Goal: Task Accomplishment & Management: Manage account settings

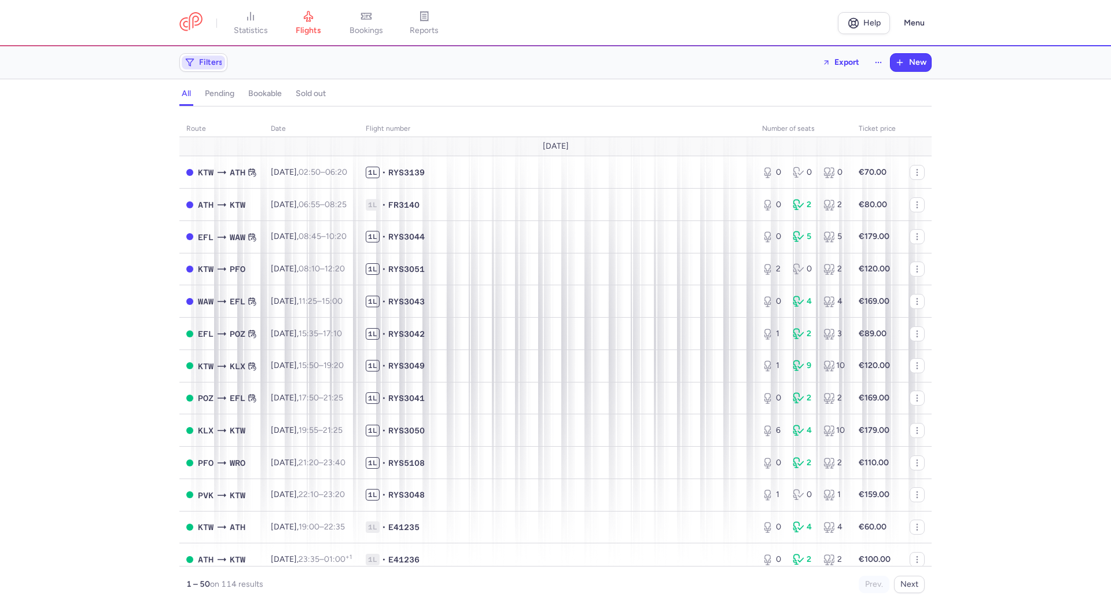
click at [211, 63] on span "Filters" at bounding box center [211, 62] width 24 height 9
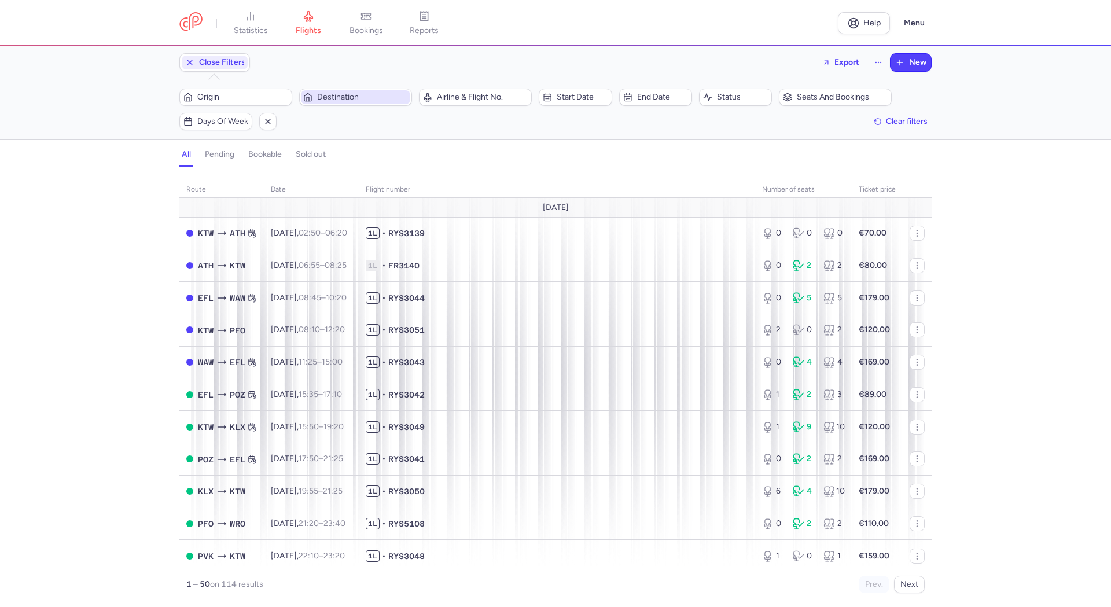
click at [335, 102] on span "Destination" at bounding box center [362, 97] width 91 height 9
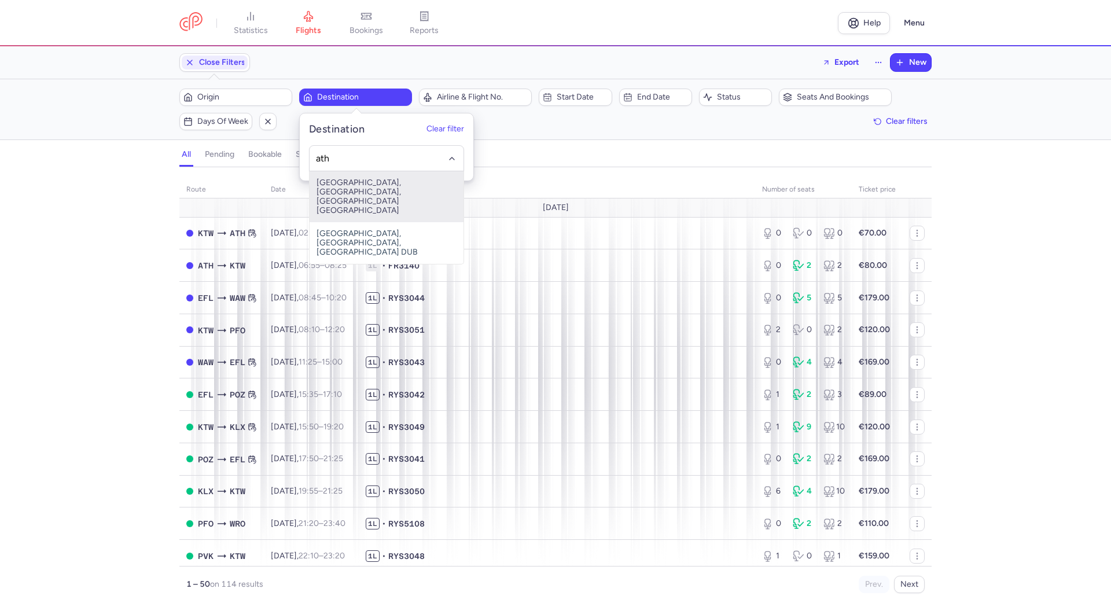
click at [363, 189] on span "[GEOGRAPHIC_DATA], [GEOGRAPHIC_DATA], [GEOGRAPHIC_DATA] [GEOGRAPHIC_DATA]" at bounding box center [387, 196] width 154 height 51
type input "ath"
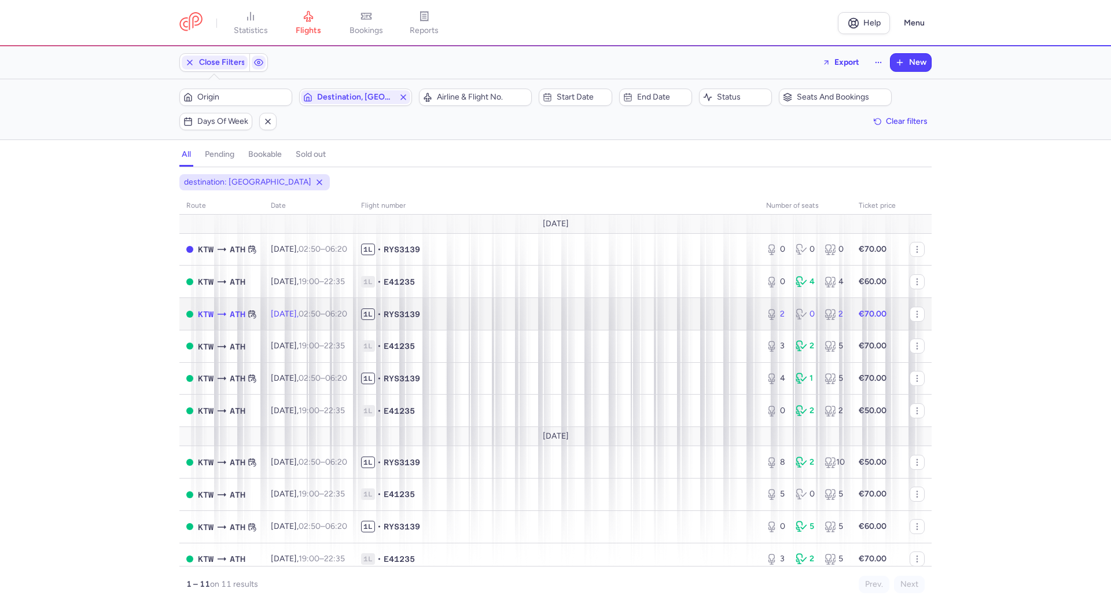
click at [511, 313] on span "1L • RYS3139" at bounding box center [556, 315] width 391 height 12
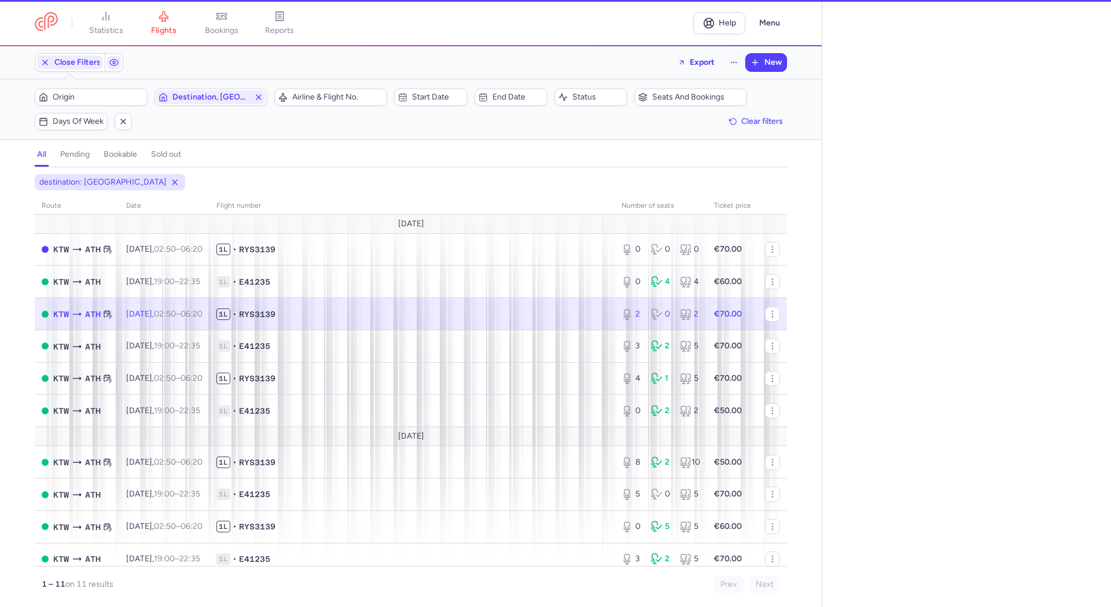
select select "days"
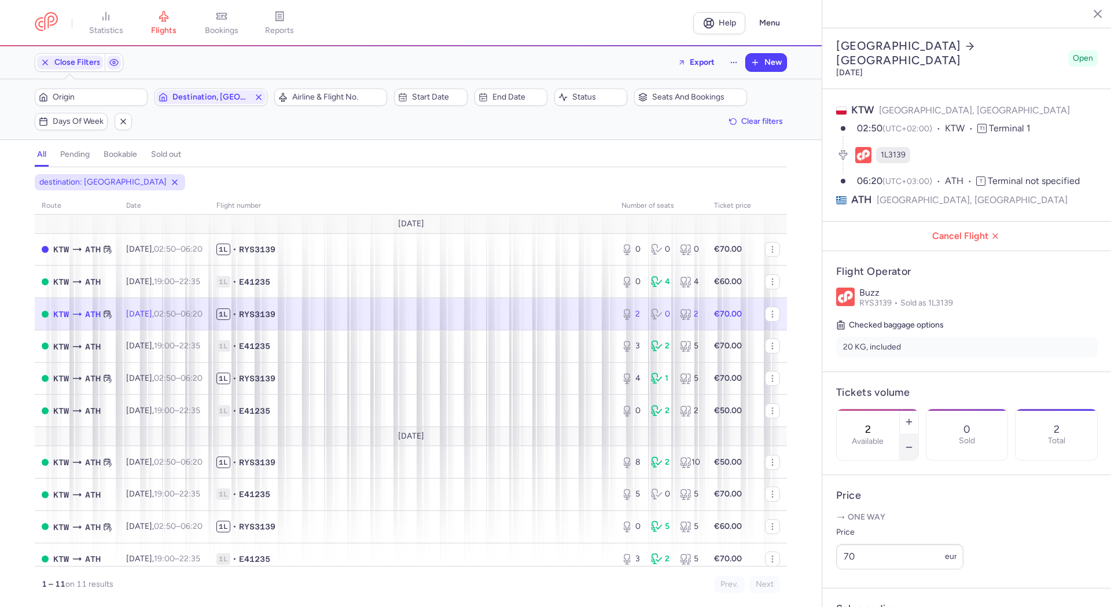
click at [919, 435] on button "button" at bounding box center [909, 447] width 19 height 25
click at [885, 579] on button "Save changes" at bounding box center [874, 584] width 77 height 25
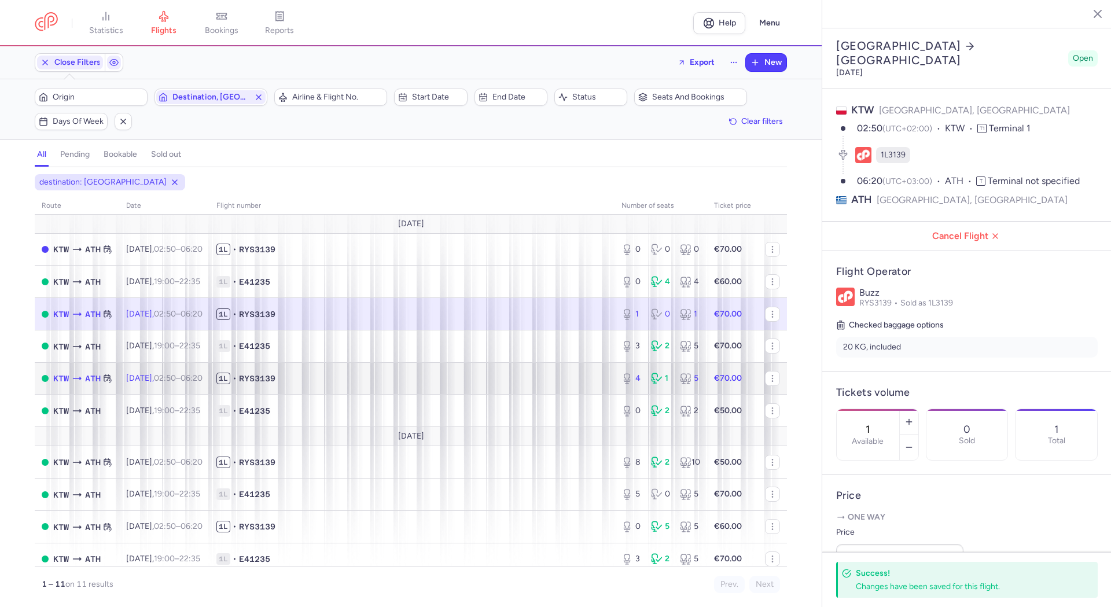
click at [340, 375] on span "1L • RYS3139" at bounding box center [411, 379] width 391 height 12
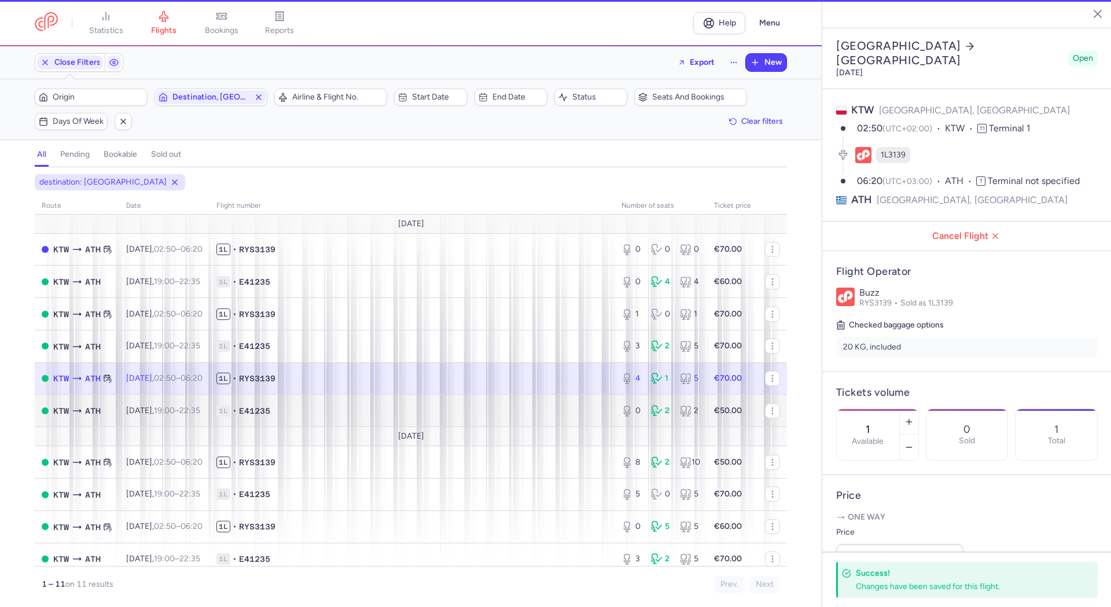
type input "4"
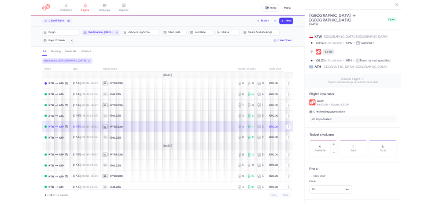
scroll to position [58, 0]
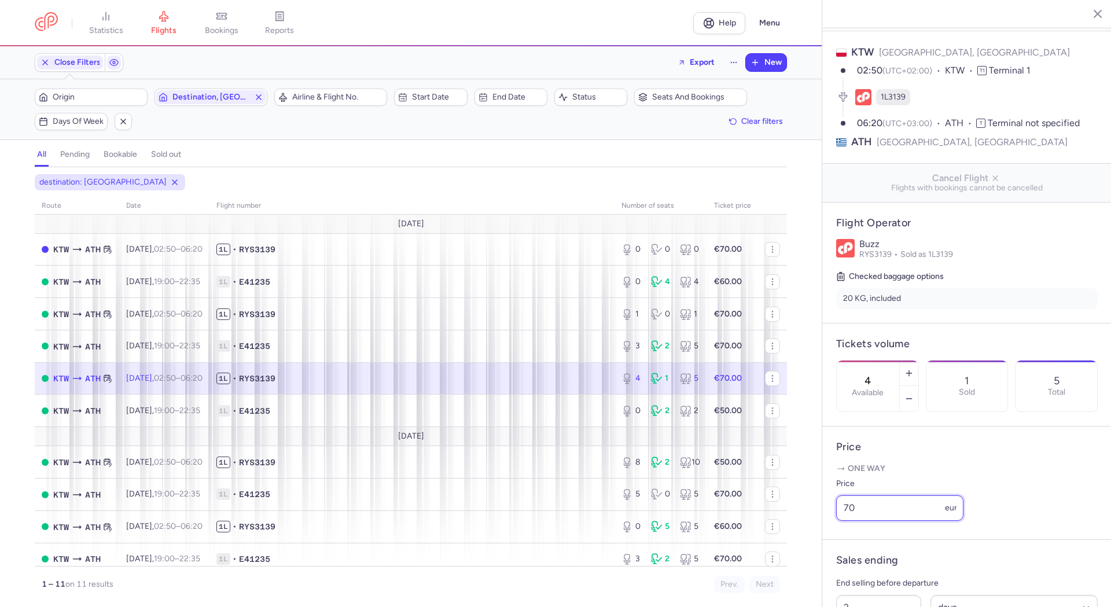
drag, startPoint x: 874, startPoint y: 523, endPoint x: 827, endPoint y: 526, distance: 47.0
click at [827, 526] on article "Price One way Price 70 eur" at bounding box center [966, 483] width 289 height 113
type input "60"
click at [882, 583] on span "Save changes" at bounding box center [874, 584] width 57 height 10
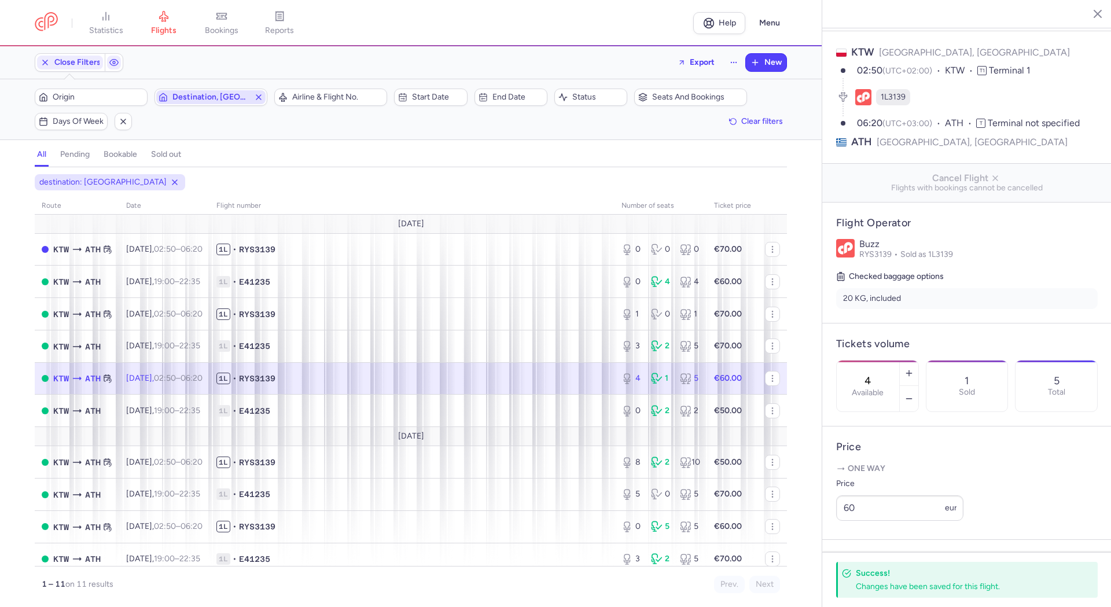
click at [263, 94] on icon "button" at bounding box center [258, 97] width 9 height 9
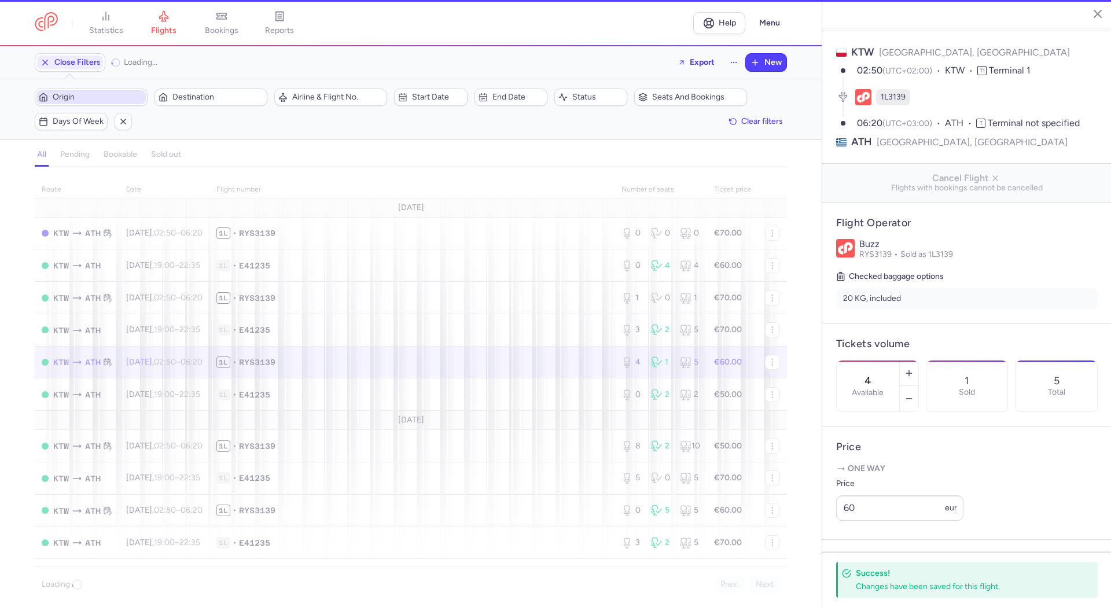
click at [109, 102] on span "Origin" at bounding box center [98, 97] width 91 height 9
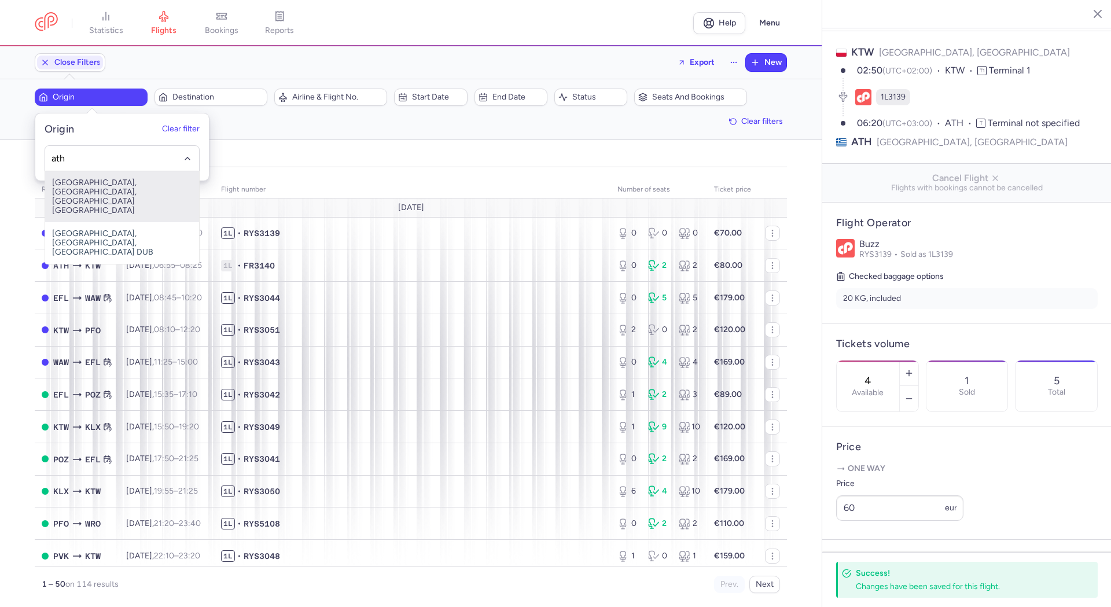
click at [117, 186] on span "[GEOGRAPHIC_DATA], [GEOGRAPHIC_DATA], [GEOGRAPHIC_DATA] [GEOGRAPHIC_DATA]" at bounding box center [122, 196] width 154 height 51
type input "ath"
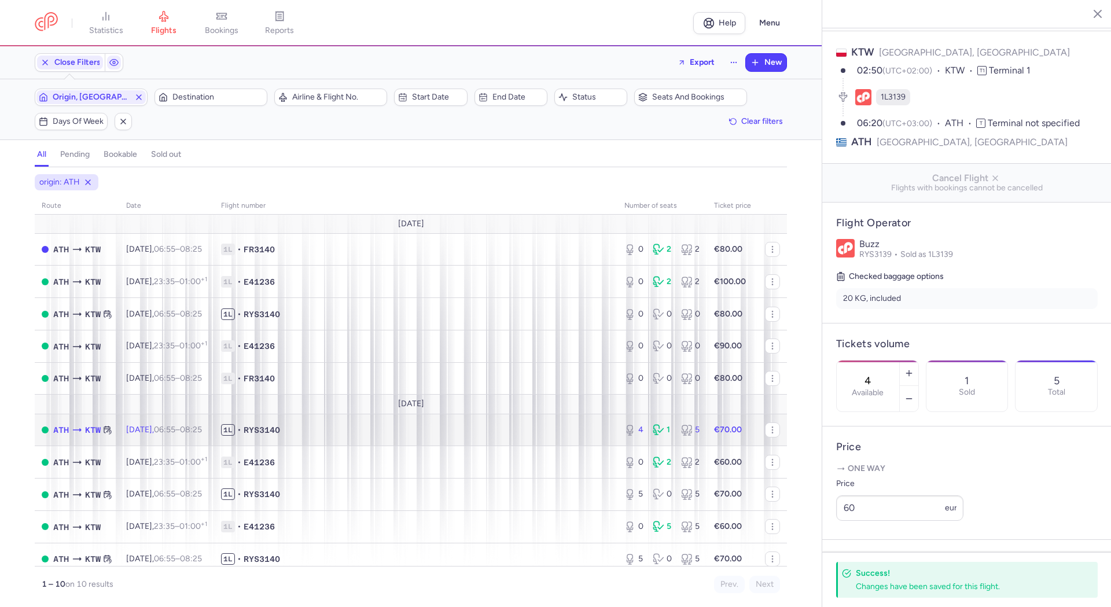
click at [365, 434] on span "1L • RYS3140" at bounding box center [416, 430] width 390 height 12
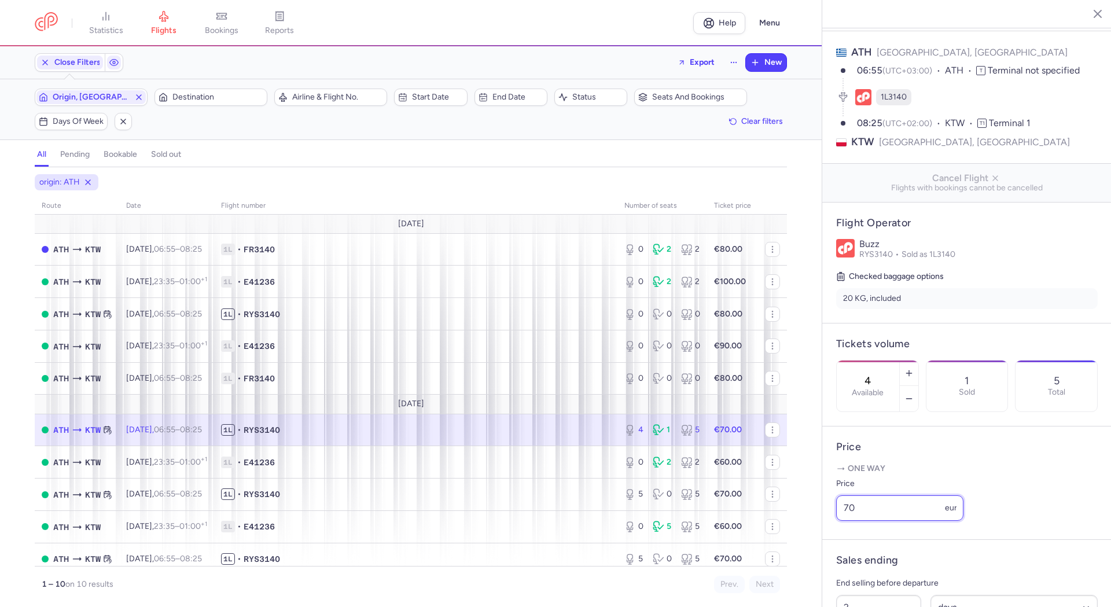
drag, startPoint x: 882, startPoint y: 529, endPoint x: 842, endPoint y: 527, distance: 40.6
click at [842, 521] on input "70" at bounding box center [899, 507] width 127 height 25
type input "60"
click at [890, 581] on span "Save changes" at bounding box center [874, 584] width 57 height 10
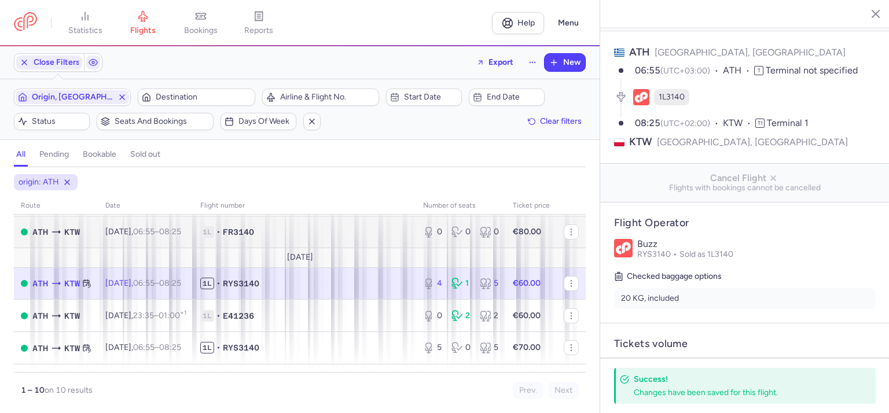
scroll to position [174, 0]
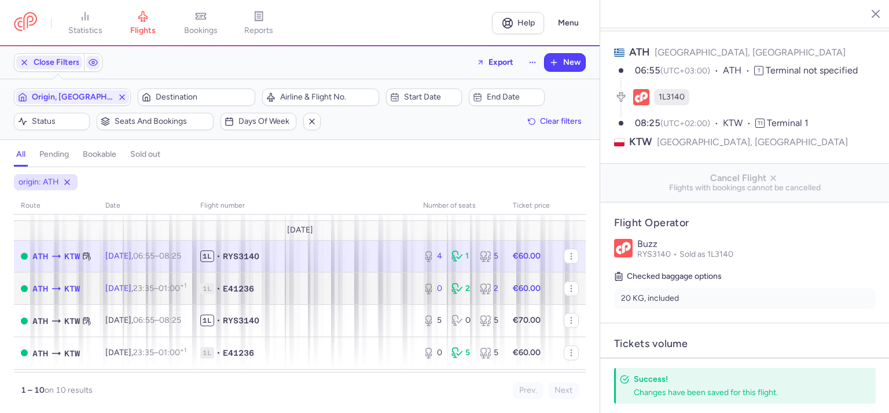
click at [352, 291] on span "1L • E41236" at bounding box center [304, 289] width 209 height 12
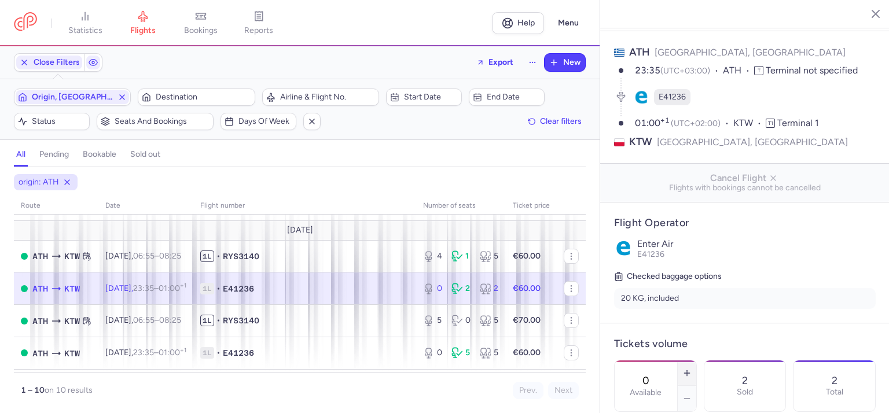
click at [696, 361] on button "button" at bounding box center [687, 373] width 19 height 25
type input "3"
click at [662, 395] on span "Save changes" at bounding box center [652, 390] width 57 height 10
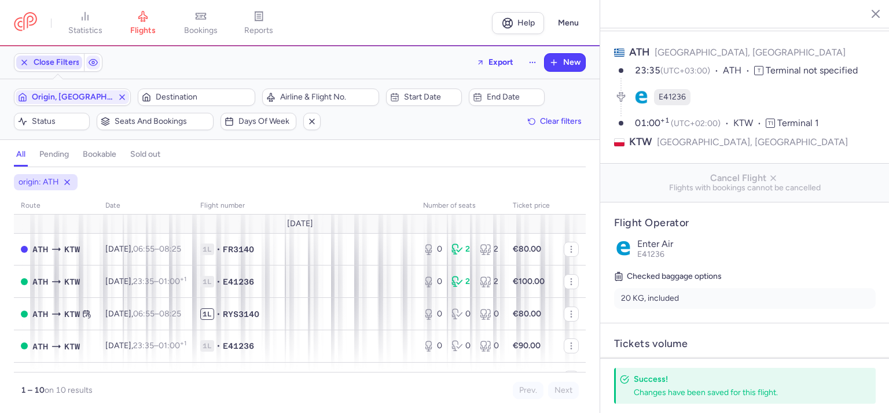
click at [52, 67] on span "Close Filters" at bounding box center [57, 62] width 46 height 9
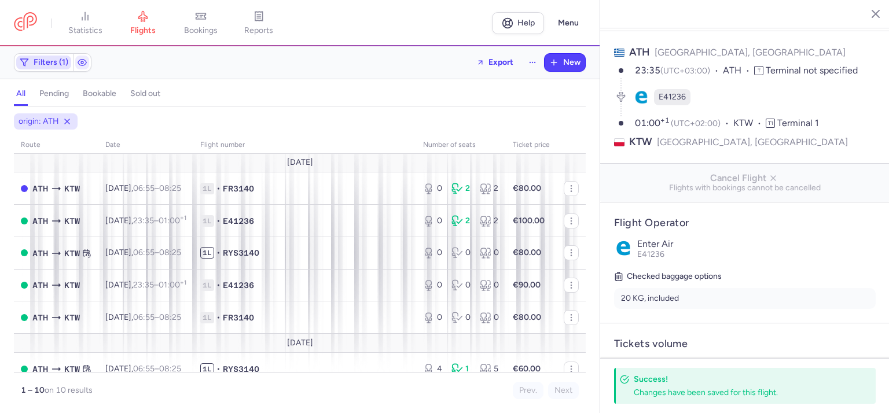
click at [52, 67] on span "Filters (1)" at bounding box center [51, 62] width 35 height 9
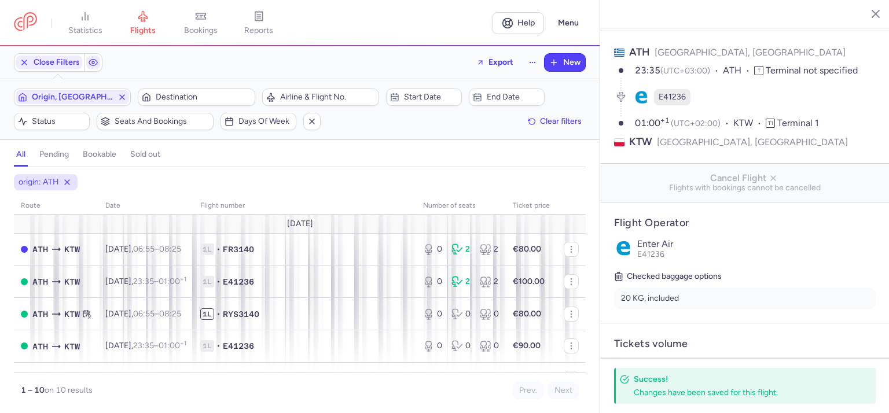
click at [162, 157] on button "sold out" at bounding box center [145, 154] width 35 height 15
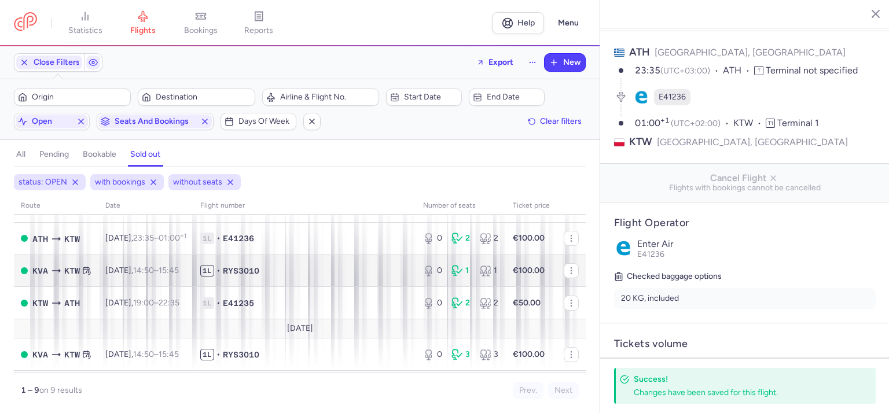
scroll to position [176, 0]
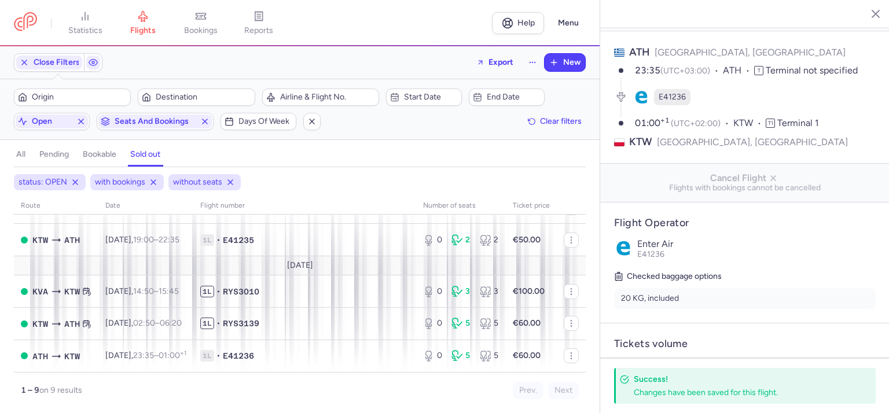
click at [93, 155] on h4 "bookable" at bounding box center [100, 154] width 34 height 10
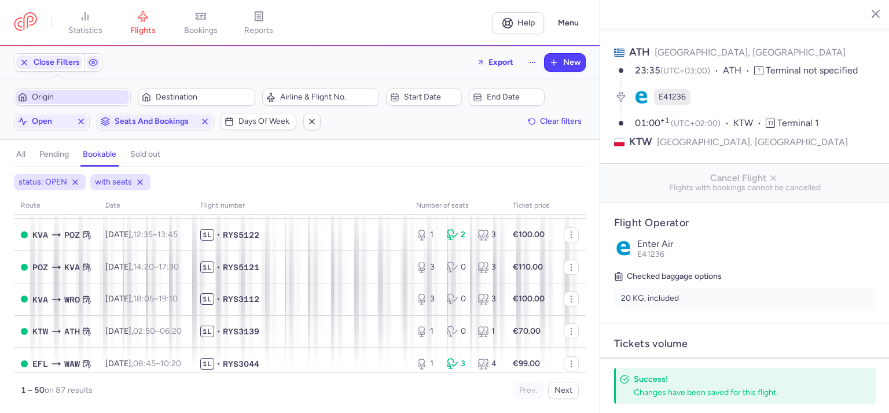
click at [81, 100] on span "Origin" at bounding box center [79, 97] width 95 height 9
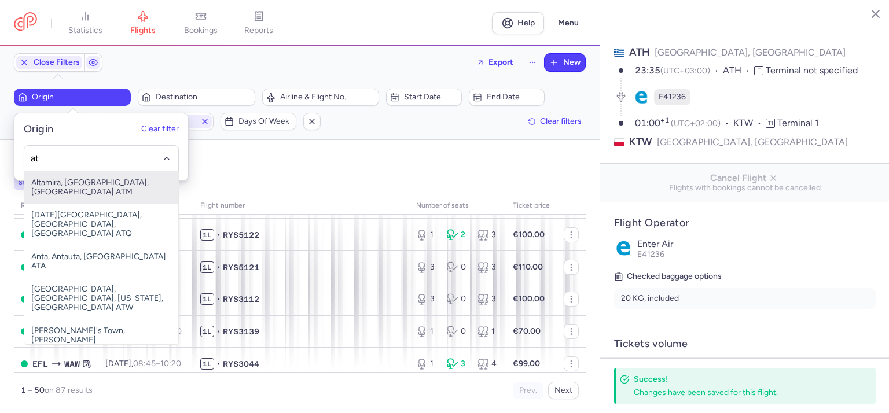
type input "ath"
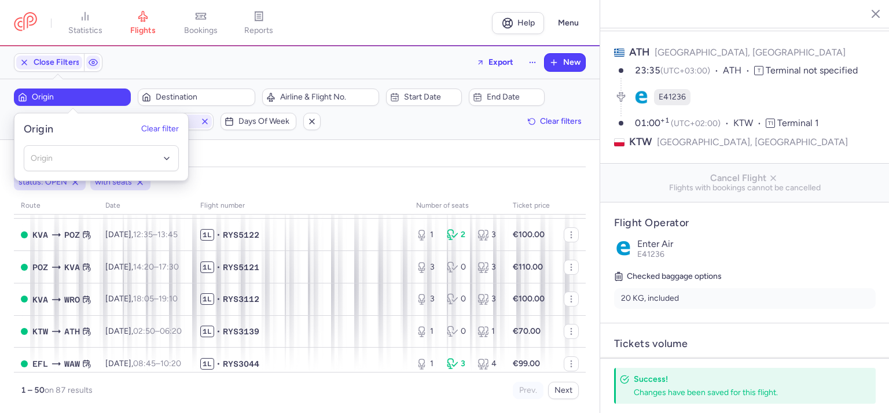
click at [296, 185] on div "status: OPEN with seats" at bounding box center [300, 182] width 576 height 21
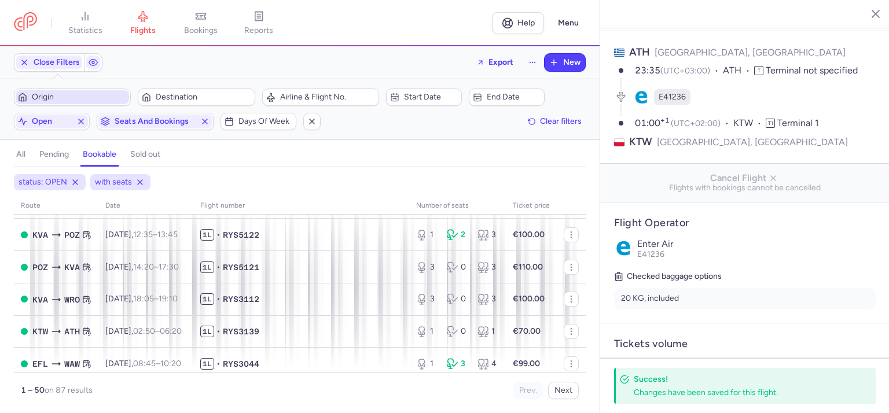
click at [69, 99] on span "Origin" at bounding box center [79, 97] width 95 height 9
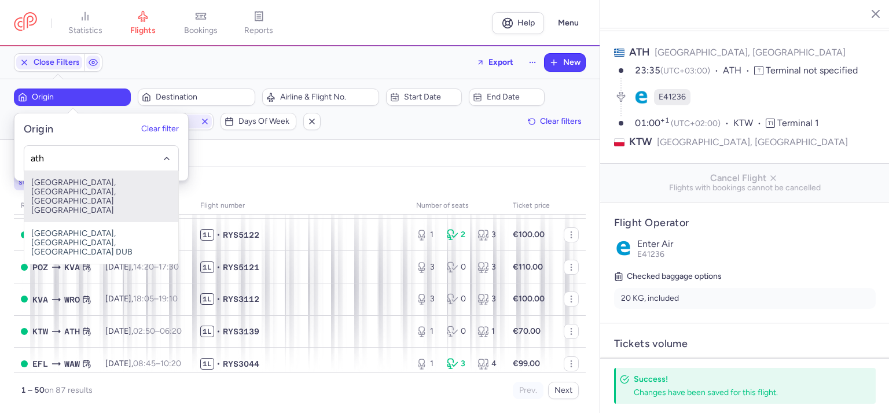
click at [87, 189] on span "[GEOGRAPHIC_DATA], [GEOGRAPHIC_DATA], [GEOGRAPHIC_DATA] [GEOGRAPHIC_DATA]" at bounding box center [101, 196] width 154 height 51
type input "ath"
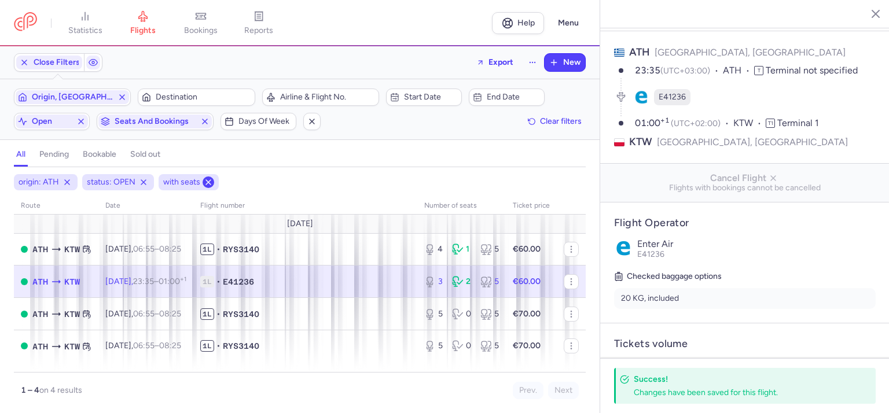
click at [211, 182] on icon at bounding box center [208, 182] width 9 height 9
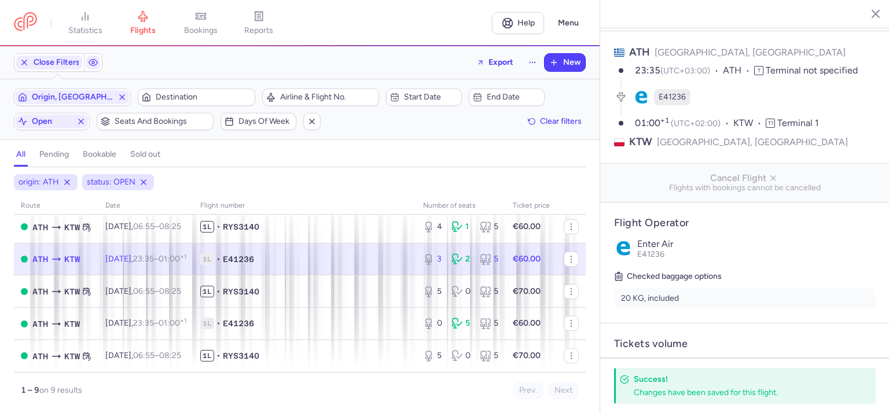
scroll to position [176, 0]
click at [148, 182] on button at bounding box center [144, 183] width 12 height 12
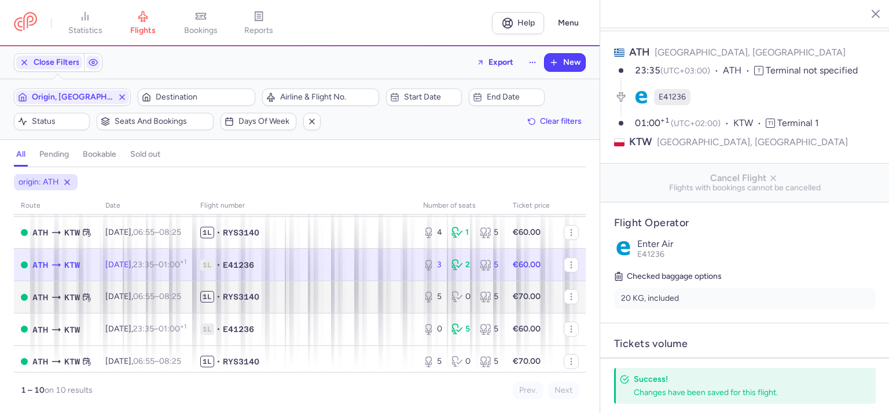
scroll to position [209, 0]
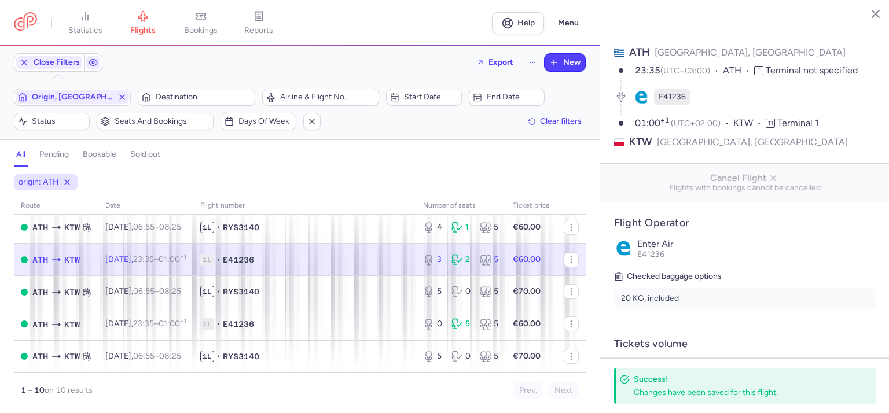
click at [134, 156] on h4 "sold out" at bounding box center [145, 154] width 30 height 10
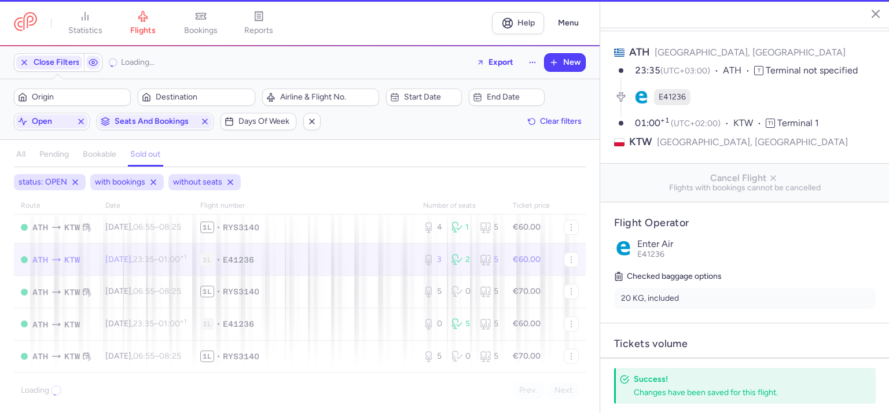
scroll to position [176, 0]
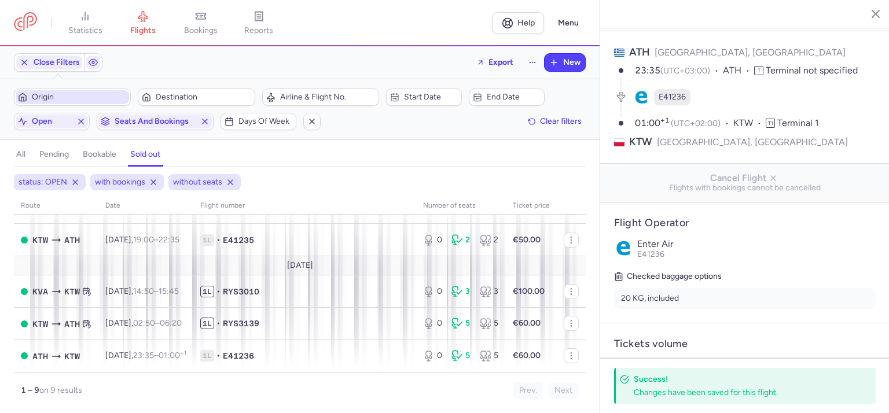
click at [72, 100] on span "Origin" at bounding box center [79, 97] width 95 height 9
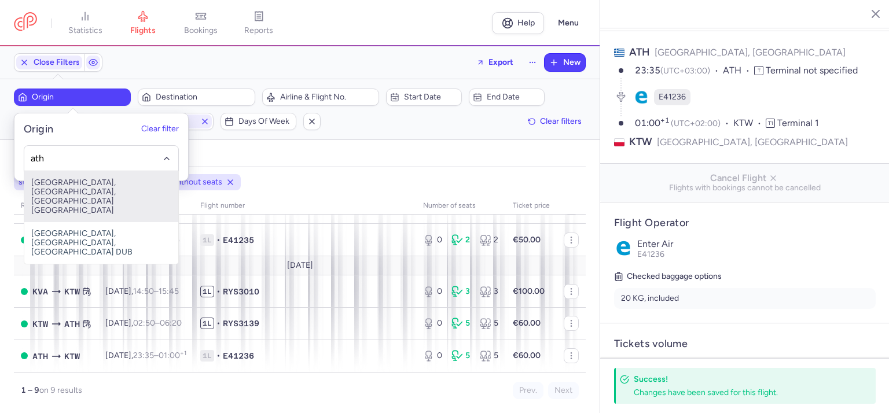
click at [100, 183] on span "[GEOGRAPHIC_DATA], [GEOGRAPHIC_DATA], [GEOGRAPHIC_DATA] [GEOGRAPHIC_DATA]" at bounding box center [101, 196] width 154 height 51
type input "ath"
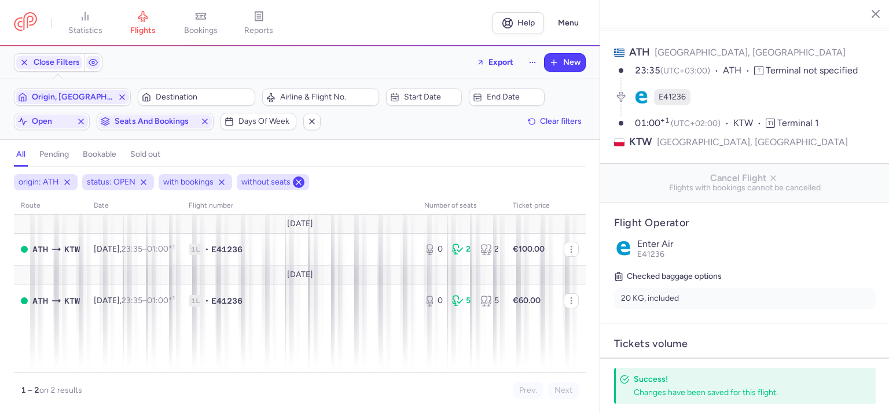
click at [298, 182] on line at bounding box center [298, 182] width 5 height 5
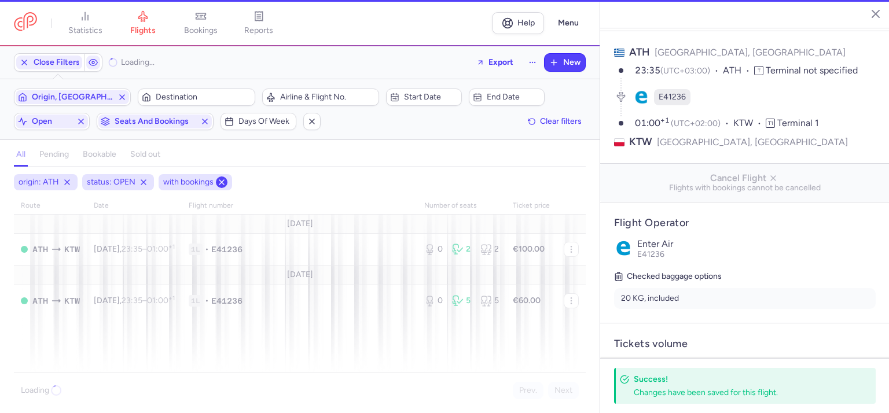
click at [221, 182] on line at bounding box center [221, 182] width 5 height 5
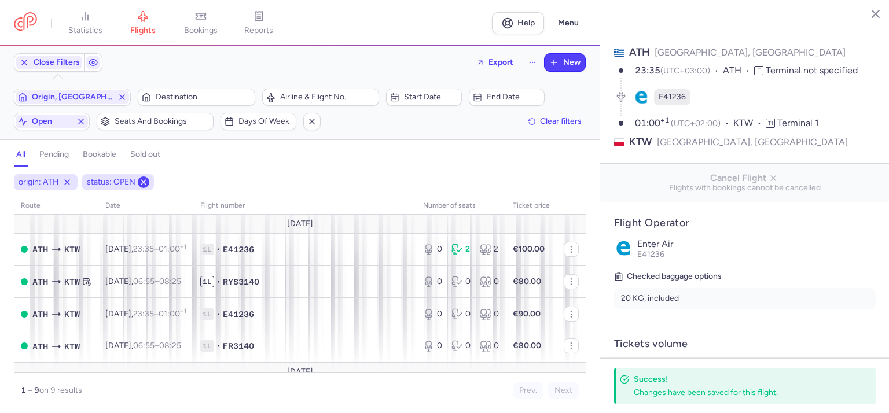
click at [141, 181] on icon at bounding box center [143, 182] width 9 height 9
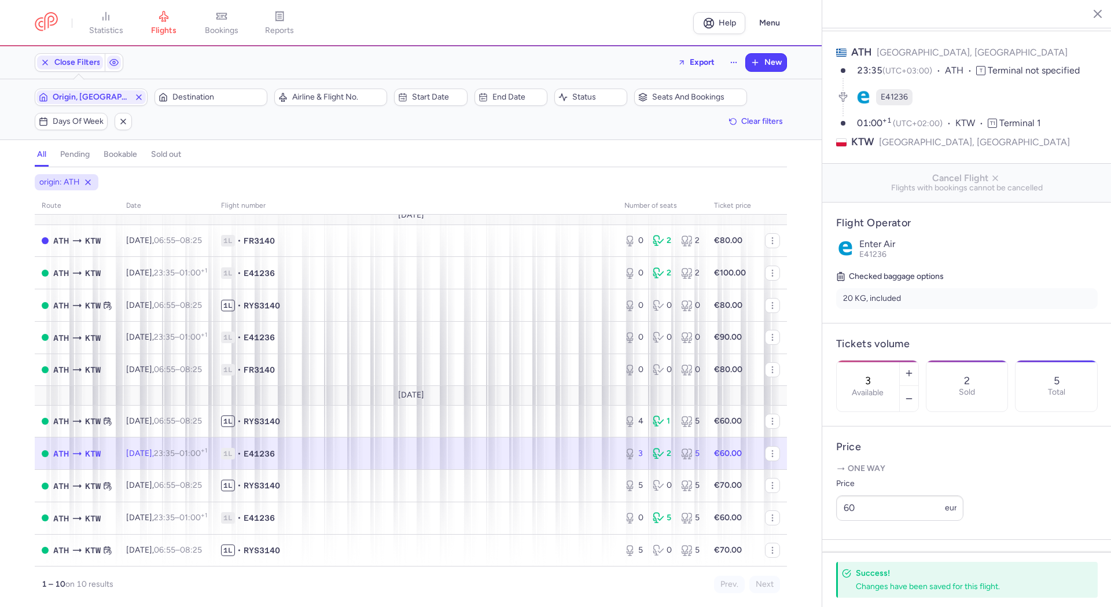
scroll to position [58, 0]
